Goal: Information Seeking & Learning: Understand process/instructions

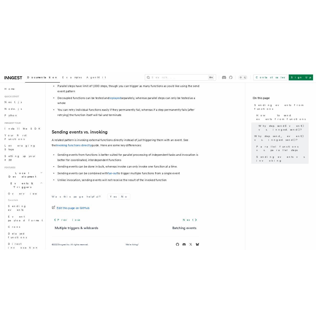
scroll to position [599, 0]
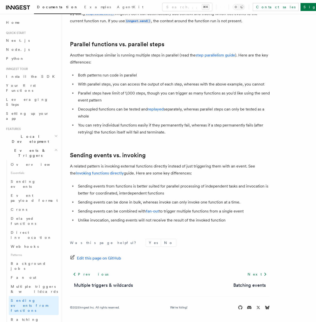
click at [130, 195] on li "Sending events from functions is better suited for parallel processing of indep…" at bounding box center [174, 190] width 194 height 14
click at [159, 211] on link "fan-out" at bounding box center [152, 211] width 13 height 5
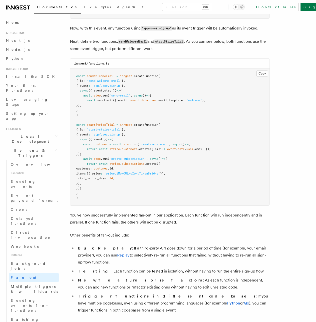
scroll to position [476, 0]
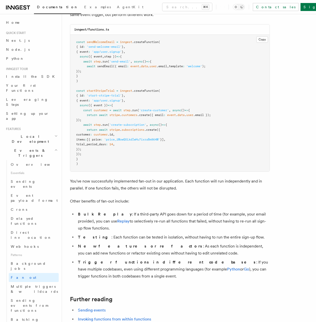
drag, startPoint x: 90, startPoint y: 108, endPoint x: 90, endPoint y: 115, distance: 7.5
click at [90, 110] on pre "const sendWelcomeEmail = inngest .createFunction ( { id : 'send-welcome-email' …" at bounding box center [170, 103] width 200 height 137
click at [79, 93] on span "const" at bounding box center [80, 91] width 9 height 4
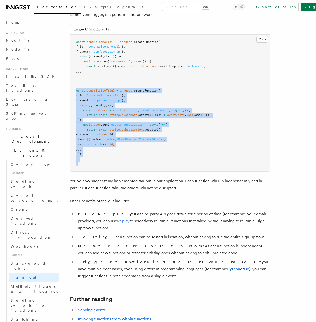
drag, startPoint x: 76, startPoint y: 108, endPoint x: 94, endPoint y: 182, distance: 76.7
click at [94, 172] on pre "const sendWelcomeEmail = inngest .createFunction ( { id : 'send-welcome-email' …" at bounding box center [170, 103] width 200 height 137
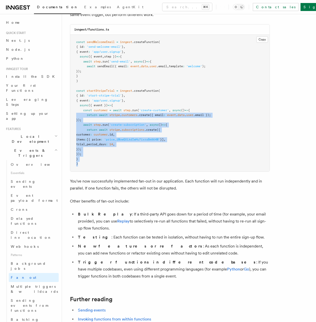
drag, startPoint x: 78, startPoint y: 163, endPoint x: 75, endPoint y: 111, distance: 51.9
click at [74, 116] on pre "const sendWelcomeEmail = inngest .createFunction ( { id : 'send-welcome-email' …" at bounding box center [170, 103] width 200 height 137
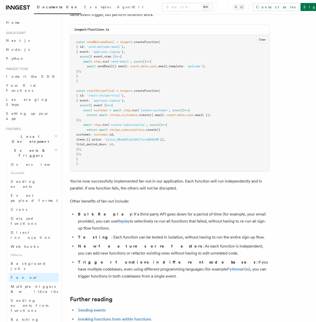
click at [76, 107] on pre "const sendWelcomeEmail = inngest .createFunction ( { id : 'send-welcome-email' …" at bounding box center [170, 103] width 200 height 137
